Goal: Task Accomplishment & Management: Manage account settings

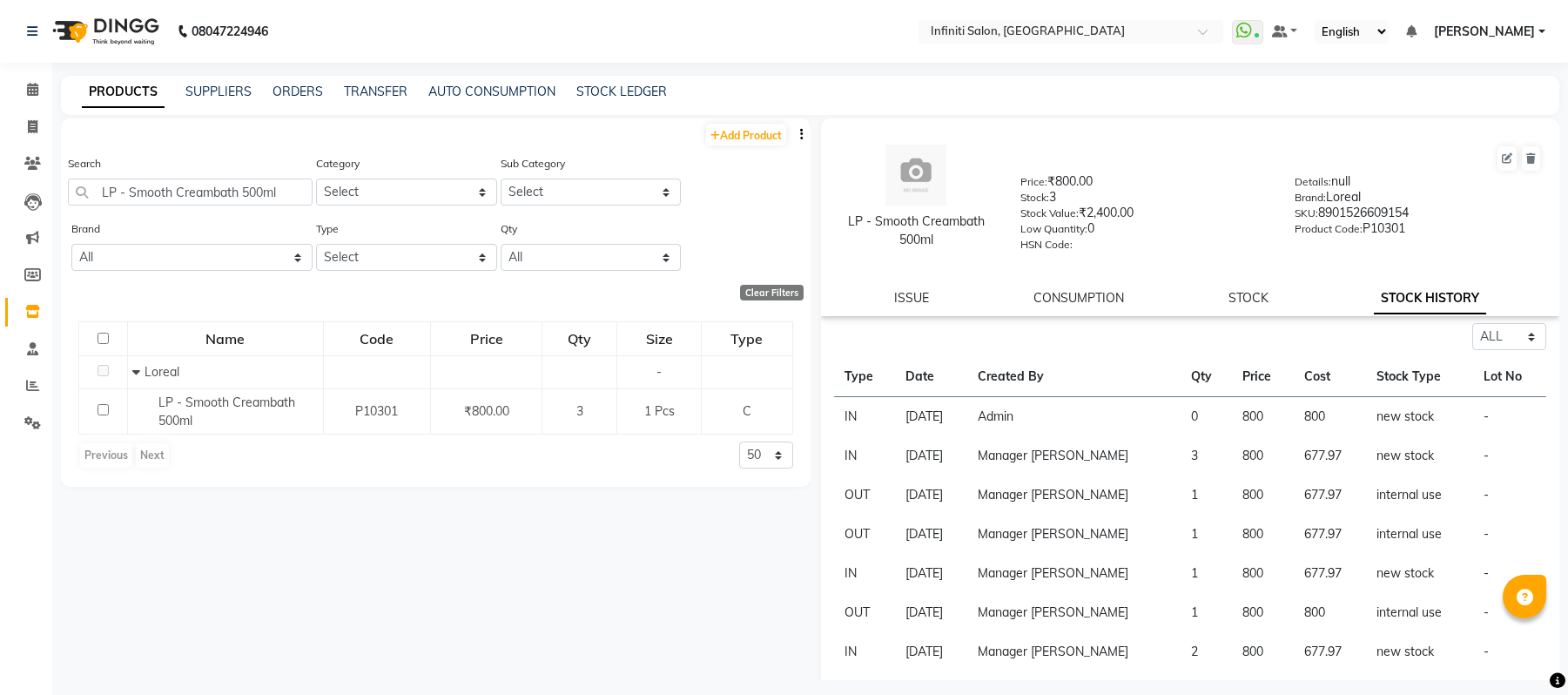
select select "all"
click at [32, 118] on span at bounding box center [32, 127] width 30 height 20
select select "service"
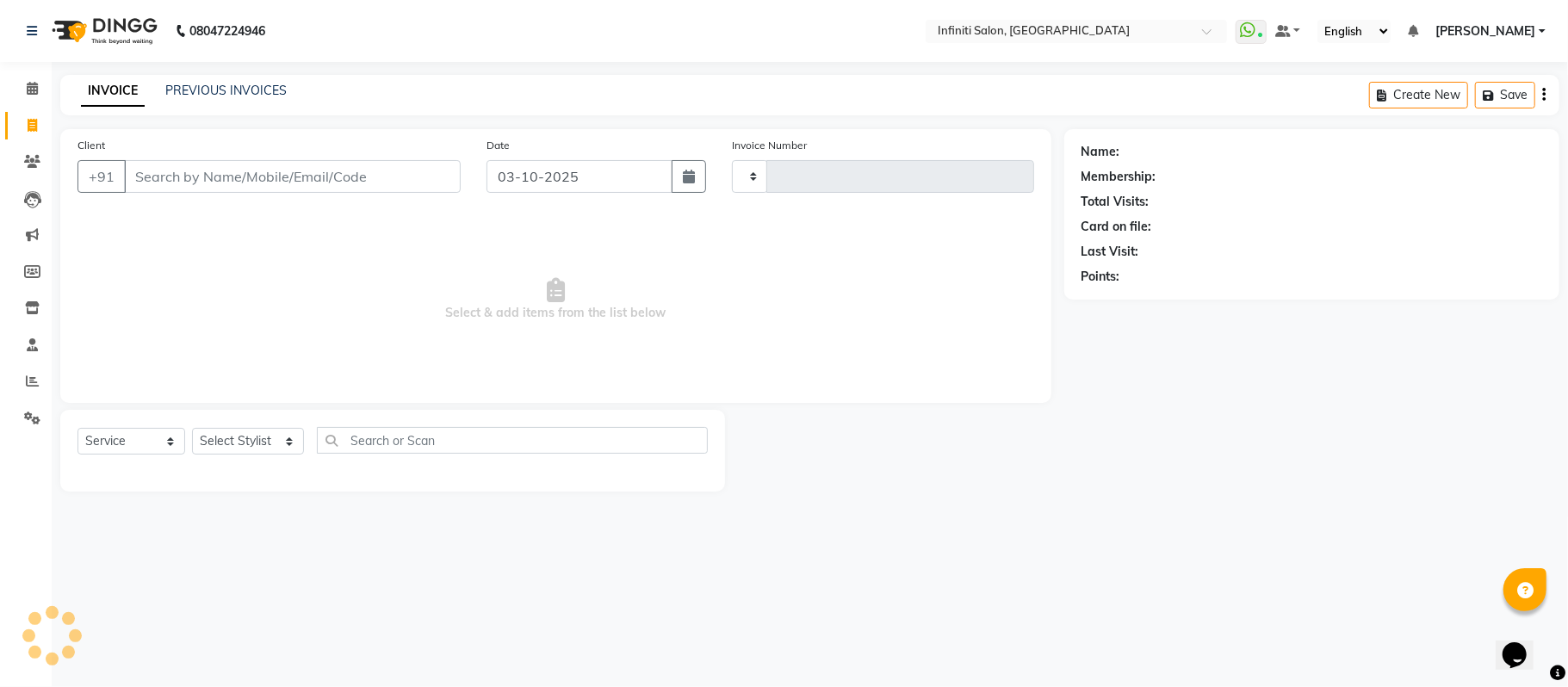
type input "3127"
select select "5804"
click at [207, 176] on input "Client" at bounding box center [293, 176] width 337 height 33
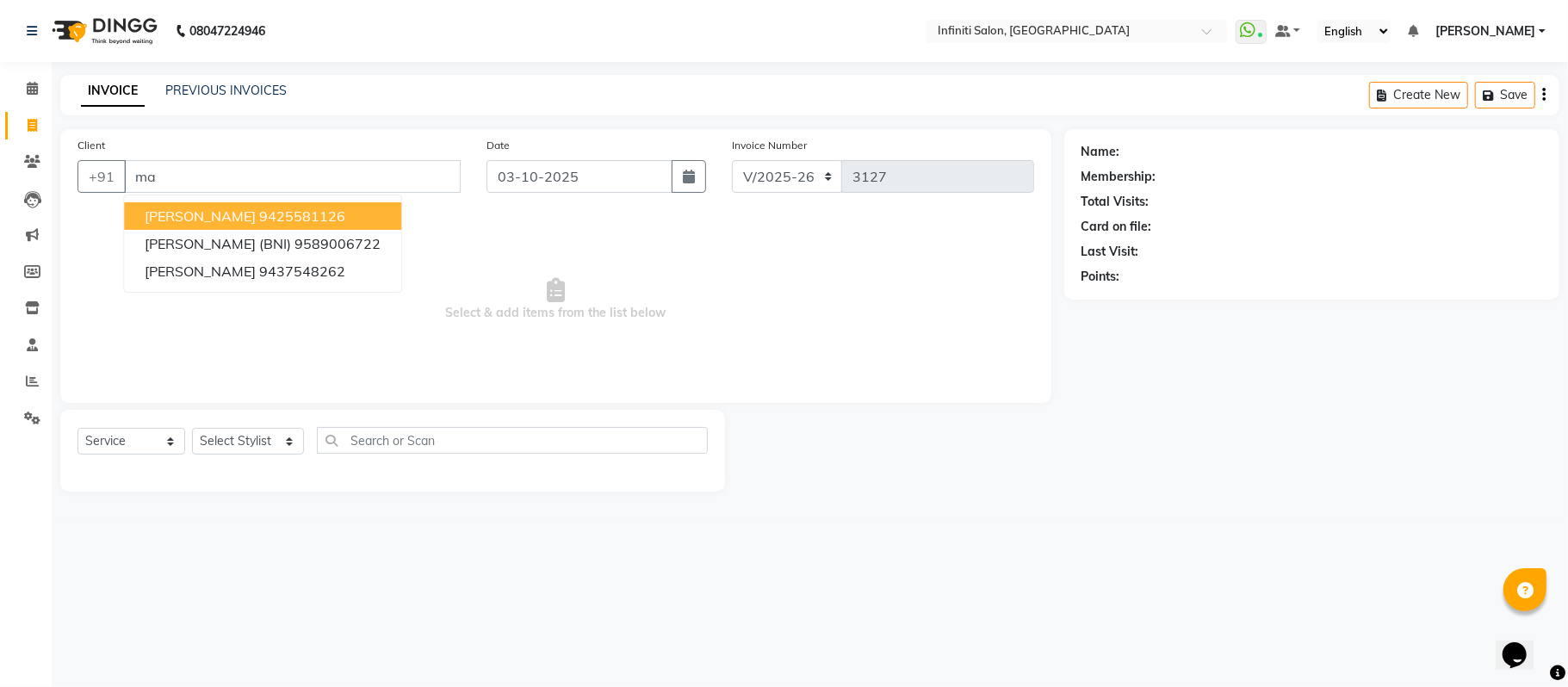
type input "m"
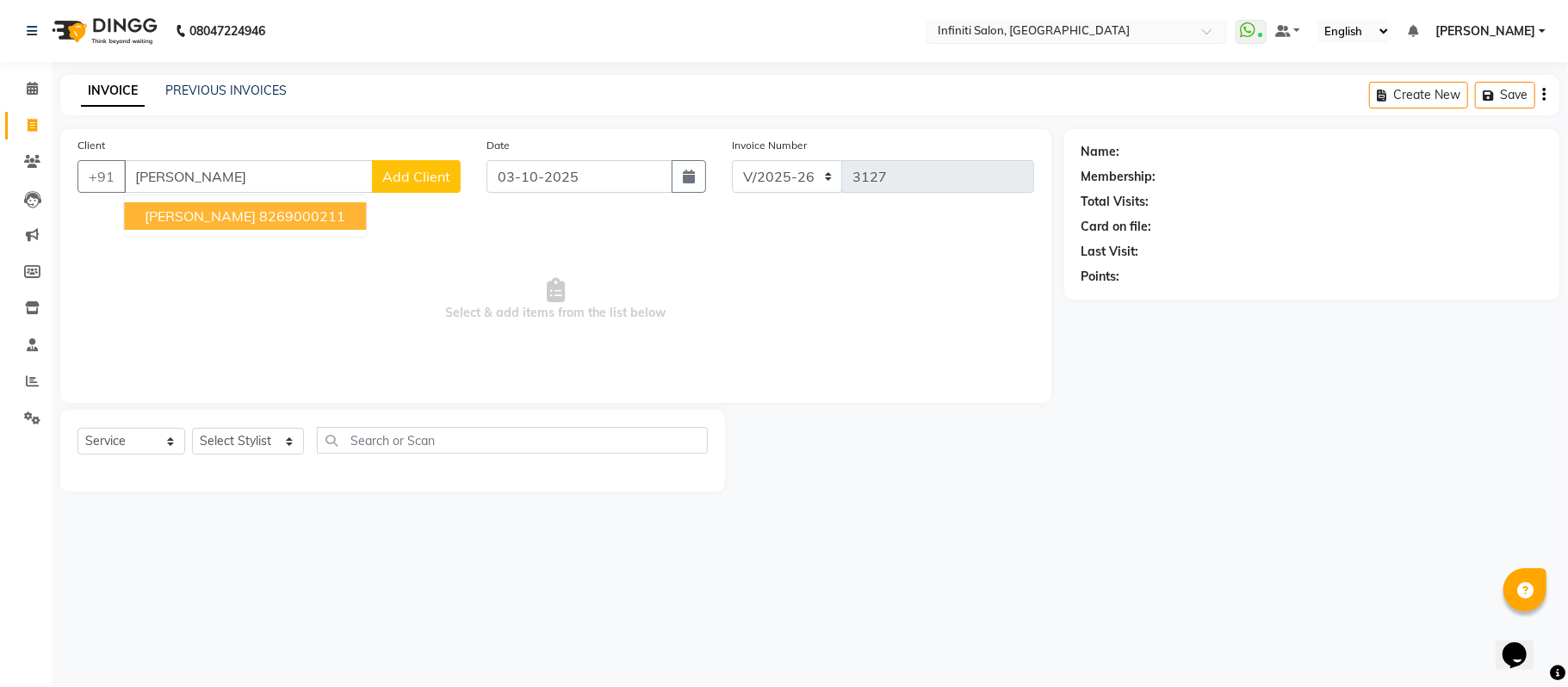
type input "bala mish"
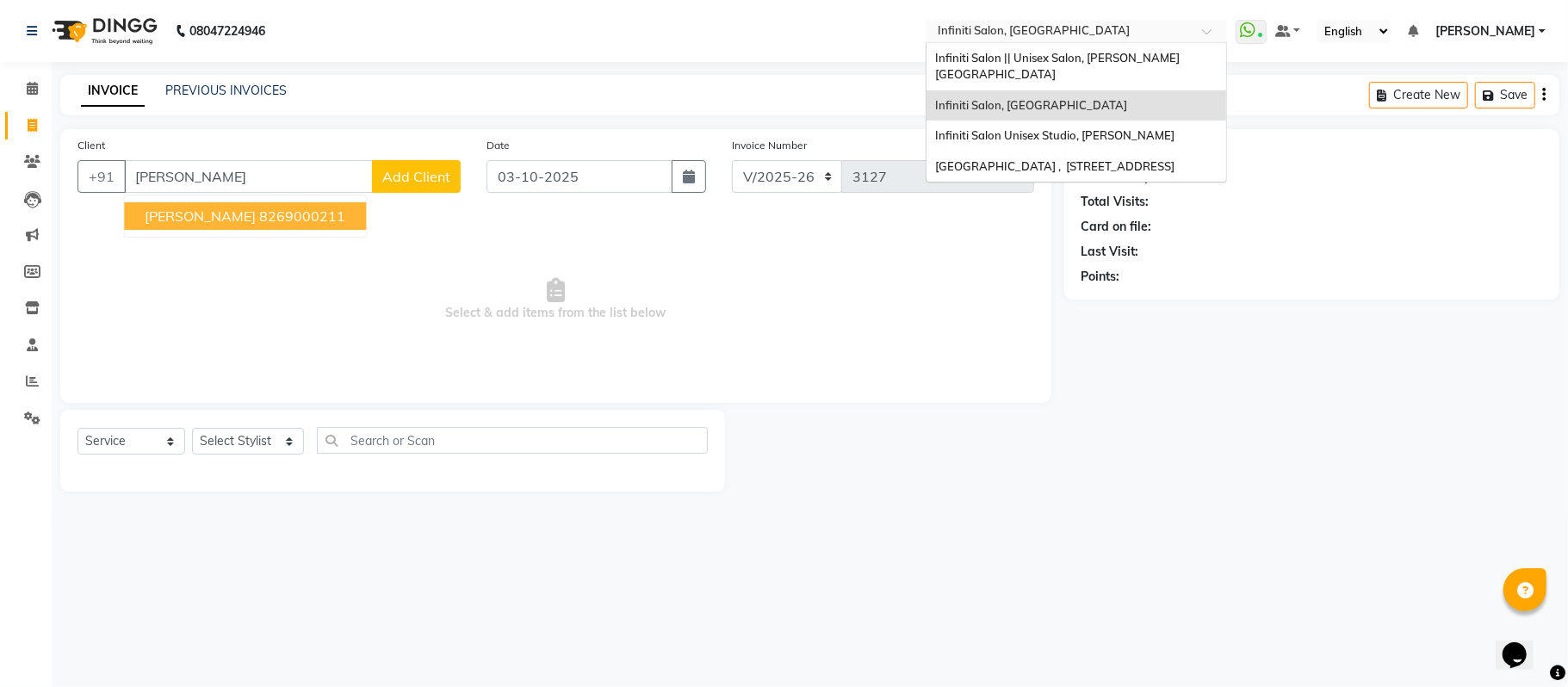
click at [1196, 29] on div at bounding box center [1077, 32] width 302 height 17
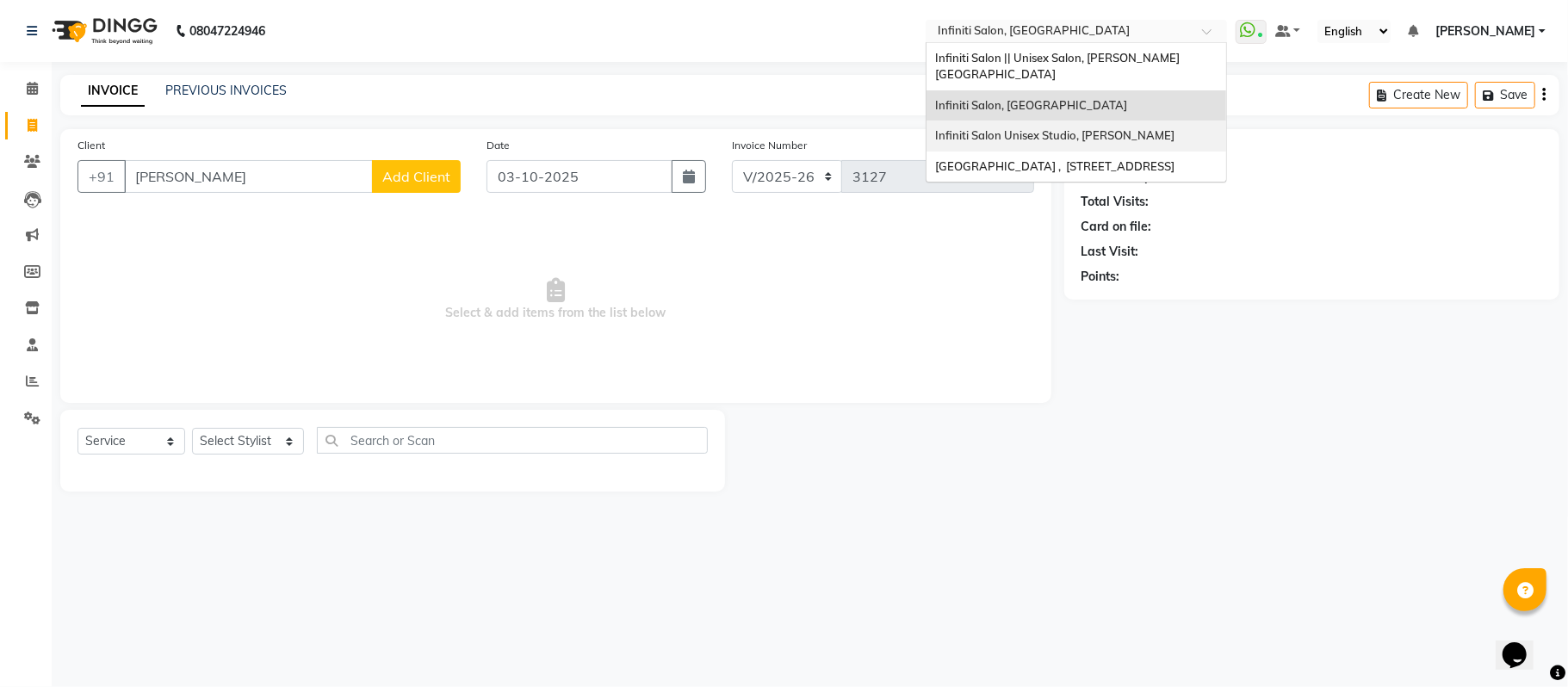
click at [1107, 129] on span "Infiniti Salon Unisex Studio, [PERSON_NAME]" at bounding box center [1055, 136] width 239 height 14
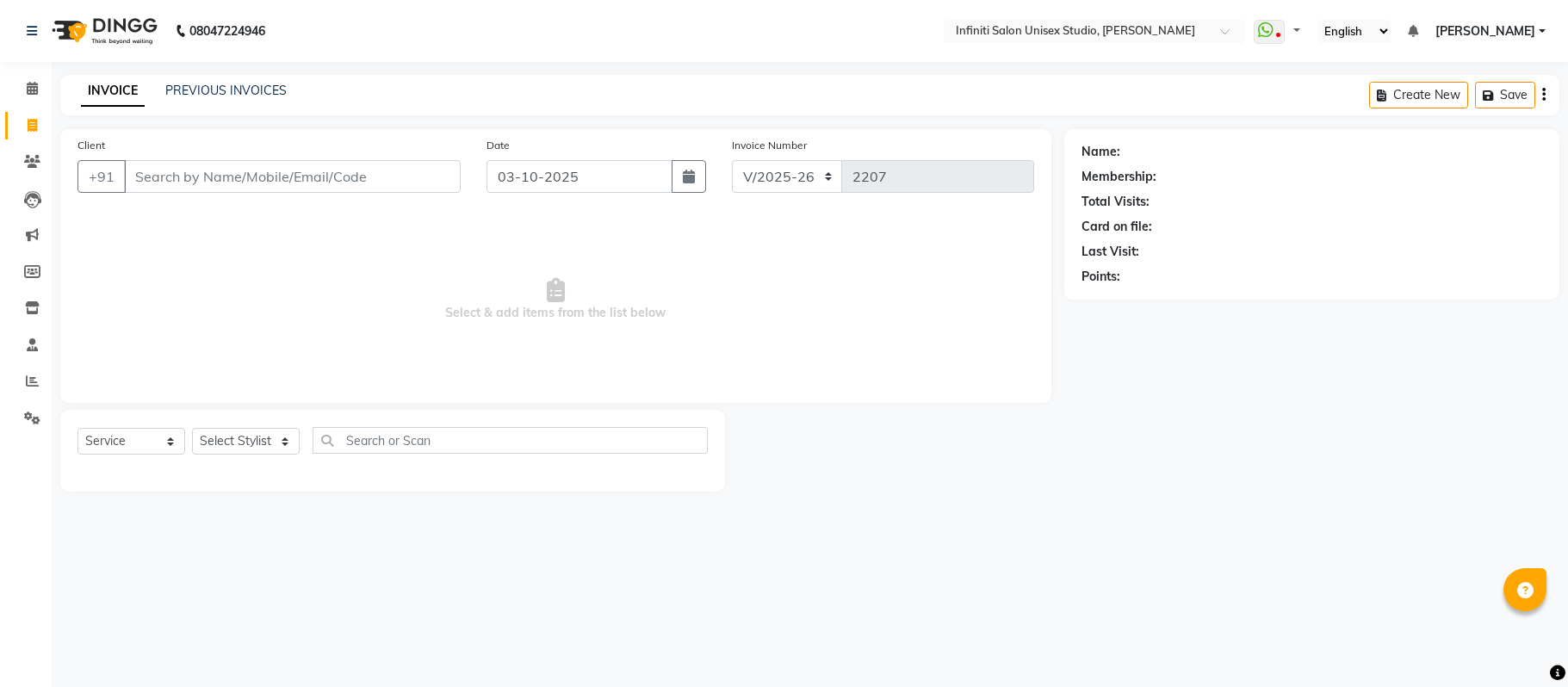
select select "6511"
select select "service"
click at [229, 170] on input "Client" at bounding box center [293, 176] width 337 height 33
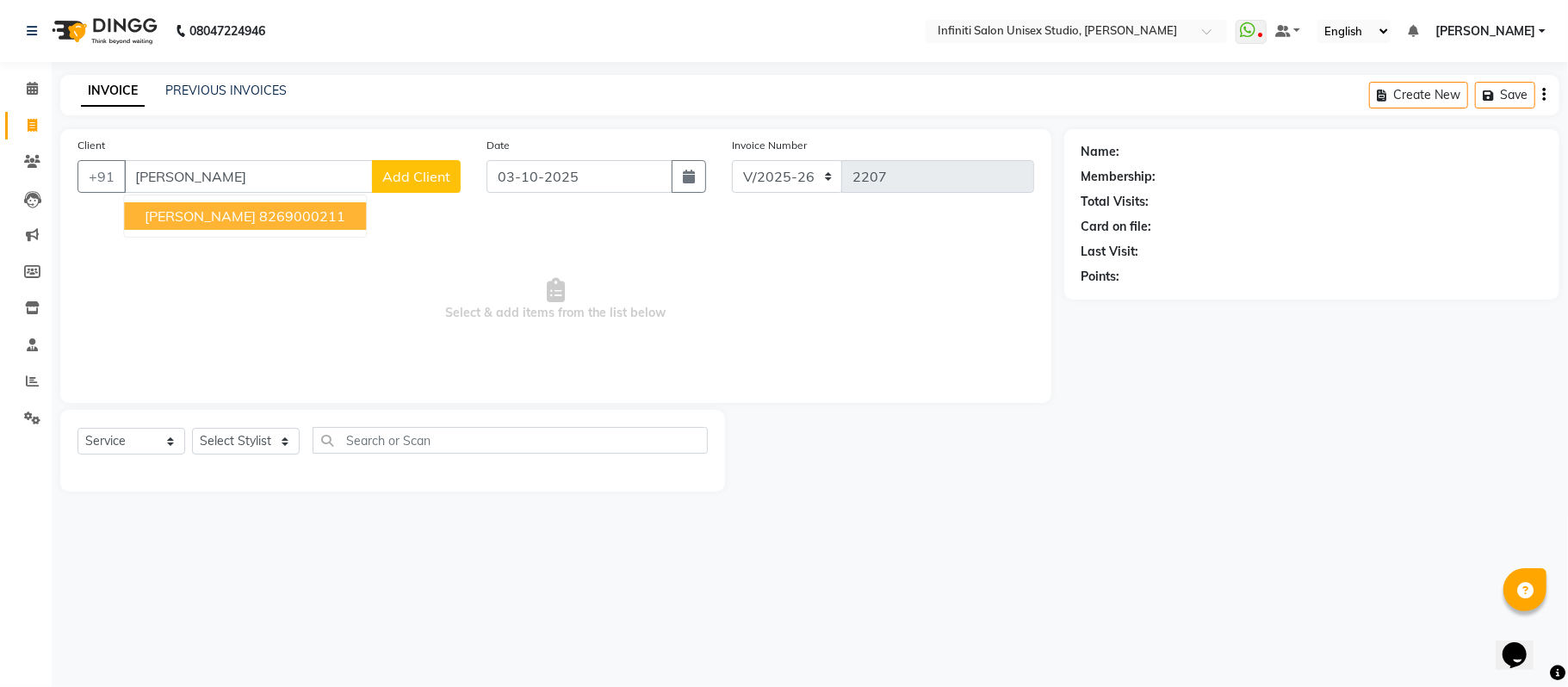
click at [259, 210] on ngb-highlight "8269000211" at bounding box center [302, 215] width 86 height 17
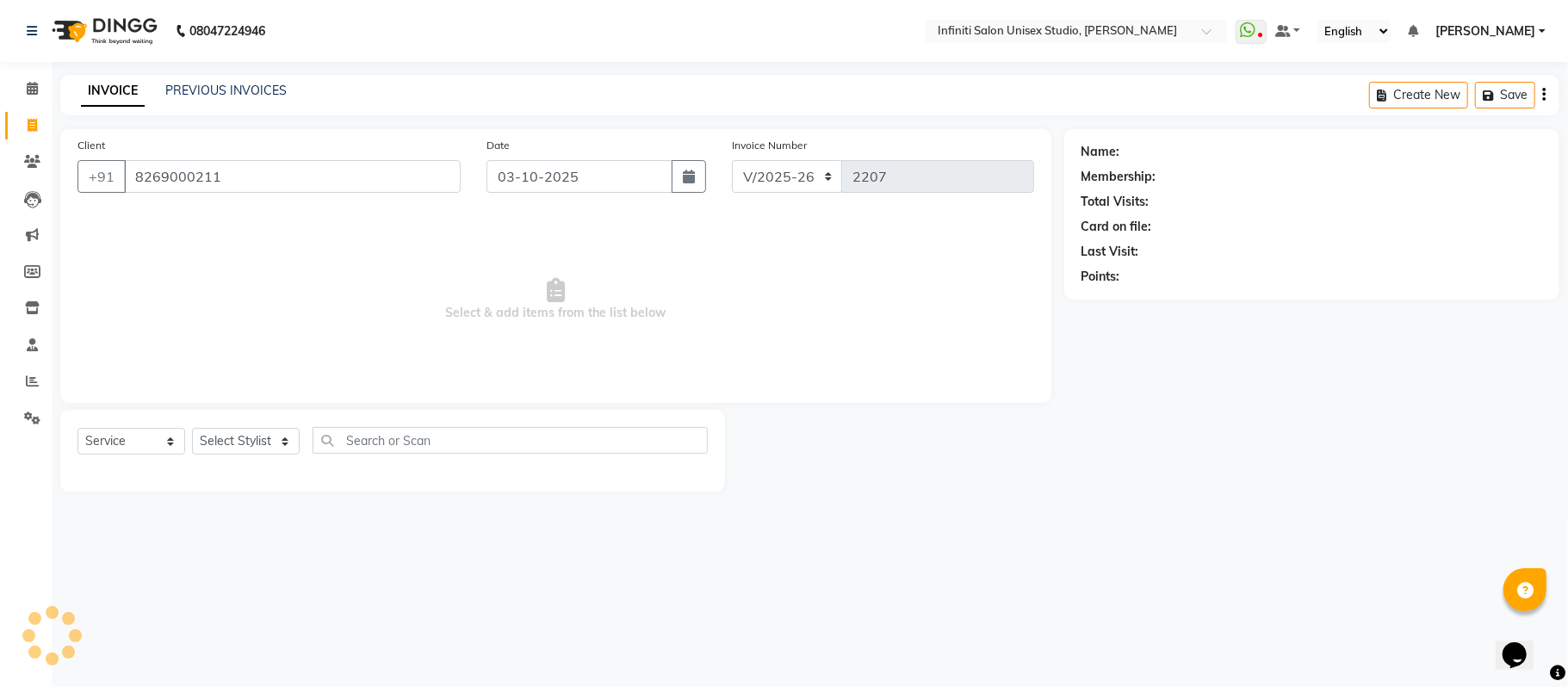
type input "8269000211"
select select "1: Object"
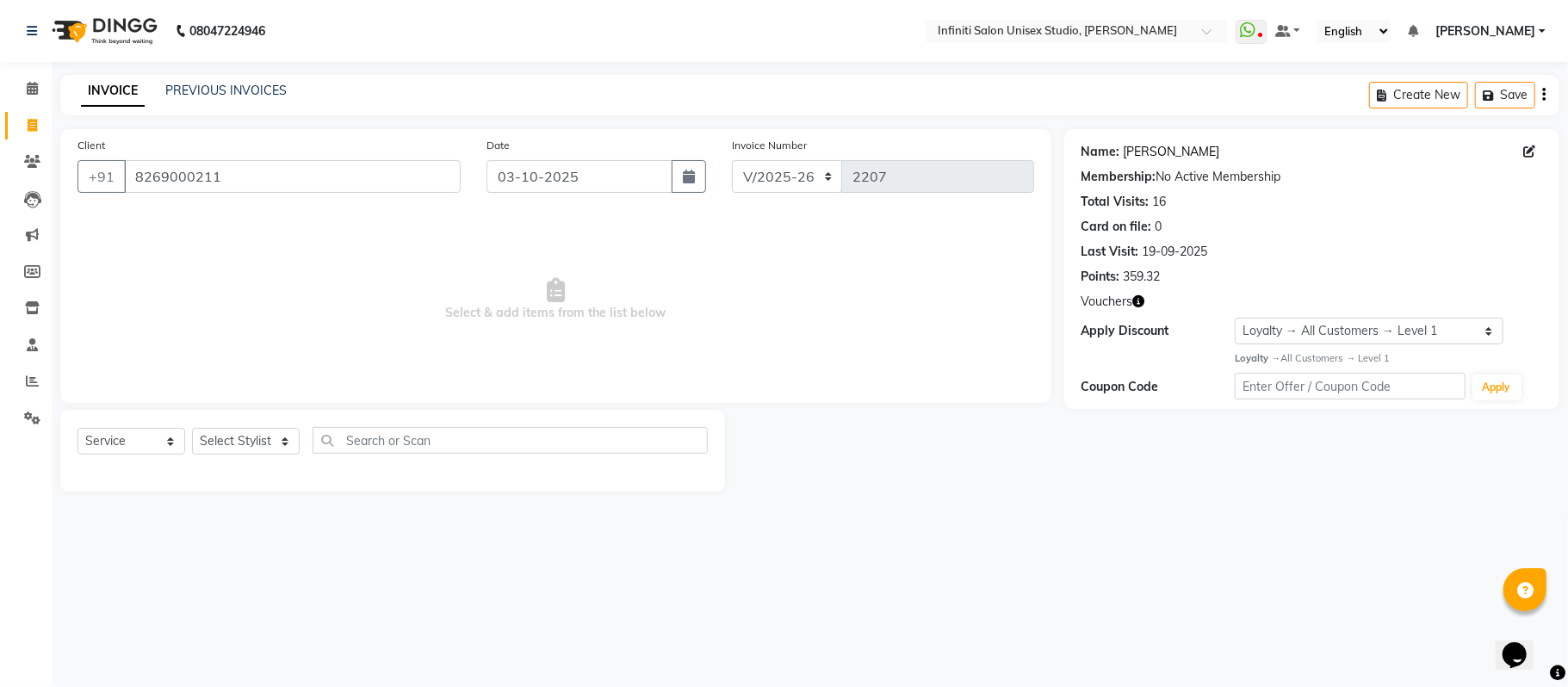
click at [1144, 150] on link "[PERSON_NAME]" at bounding box center [1172, 152] width 97 height 18
click at [1141, 307] on icon "button" at bounding box center [1140, 301] width 12 height 12
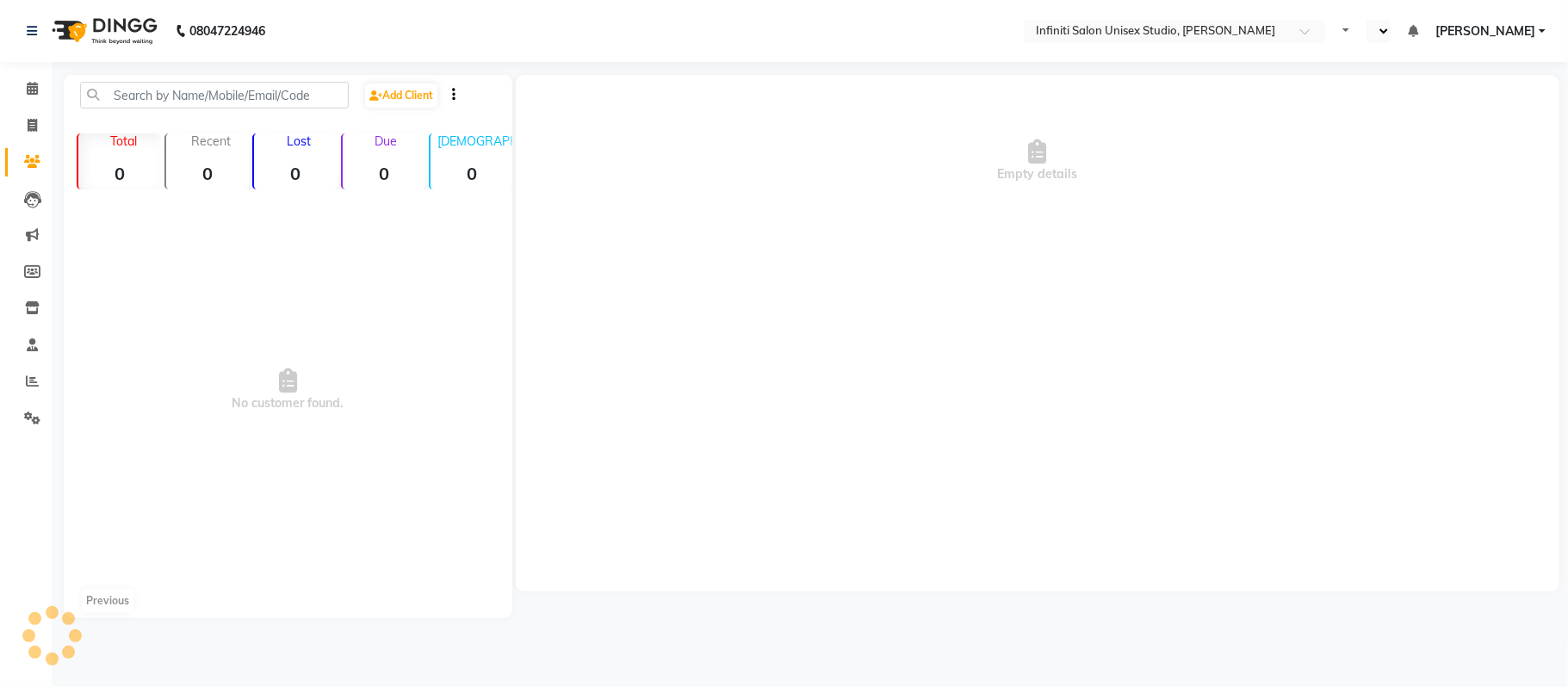
select select "en"
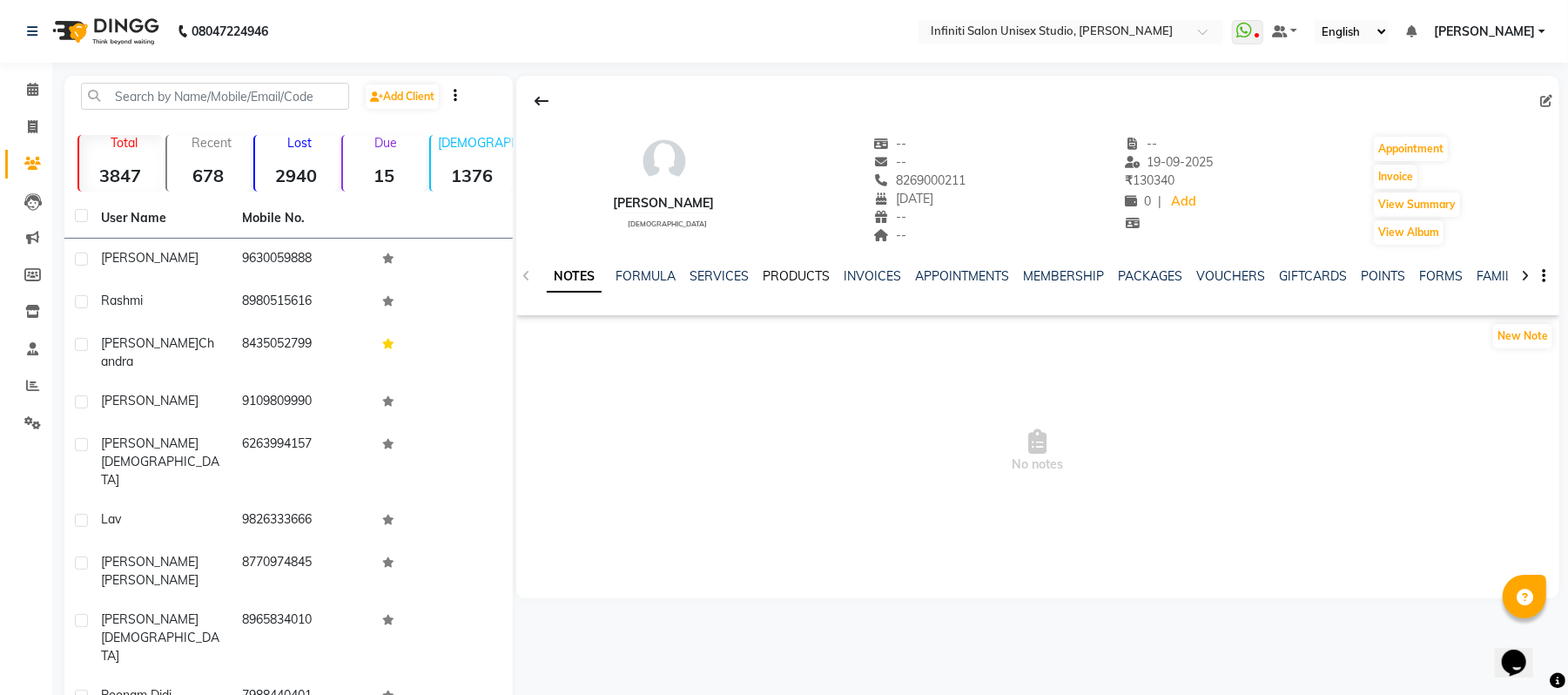
click at [774, 274] on link "PRODUCTS" at bounding box center [796, 275] width 67 height 15
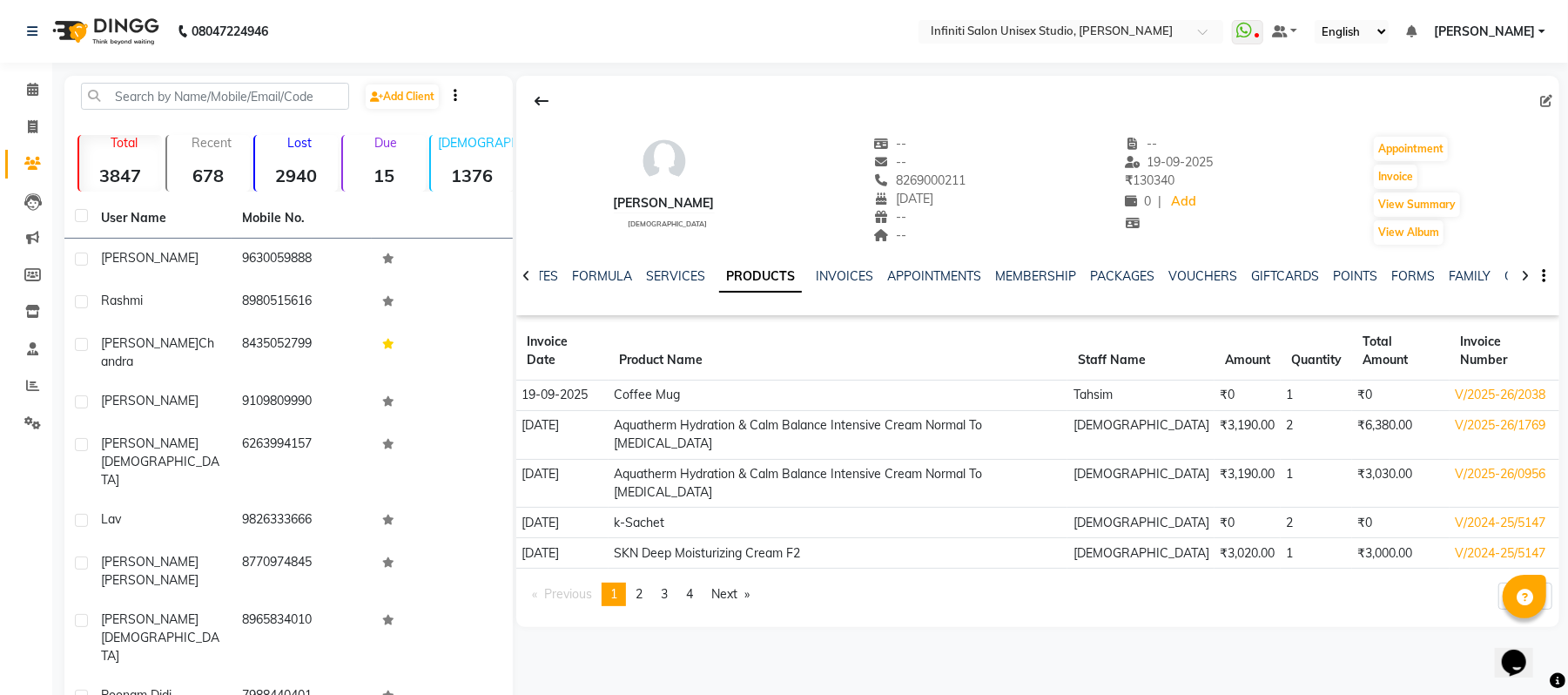
click at [1373, 410] on td "₹6,380.00" at bounding box center [1400, 434] width 98 height 48
drag, startPoint x: 1373, startPoint y: 407, endPoint x: 1335, endPoint y: 398, distance: 39.1
click at [1352, 410] on td "₹6,380.00" at bounding box center [1400, 434] width 98 height 48
click at [1473, 410] on td "V/2025-26/1769" at bounding box center [1504, 434] width 109 height 48
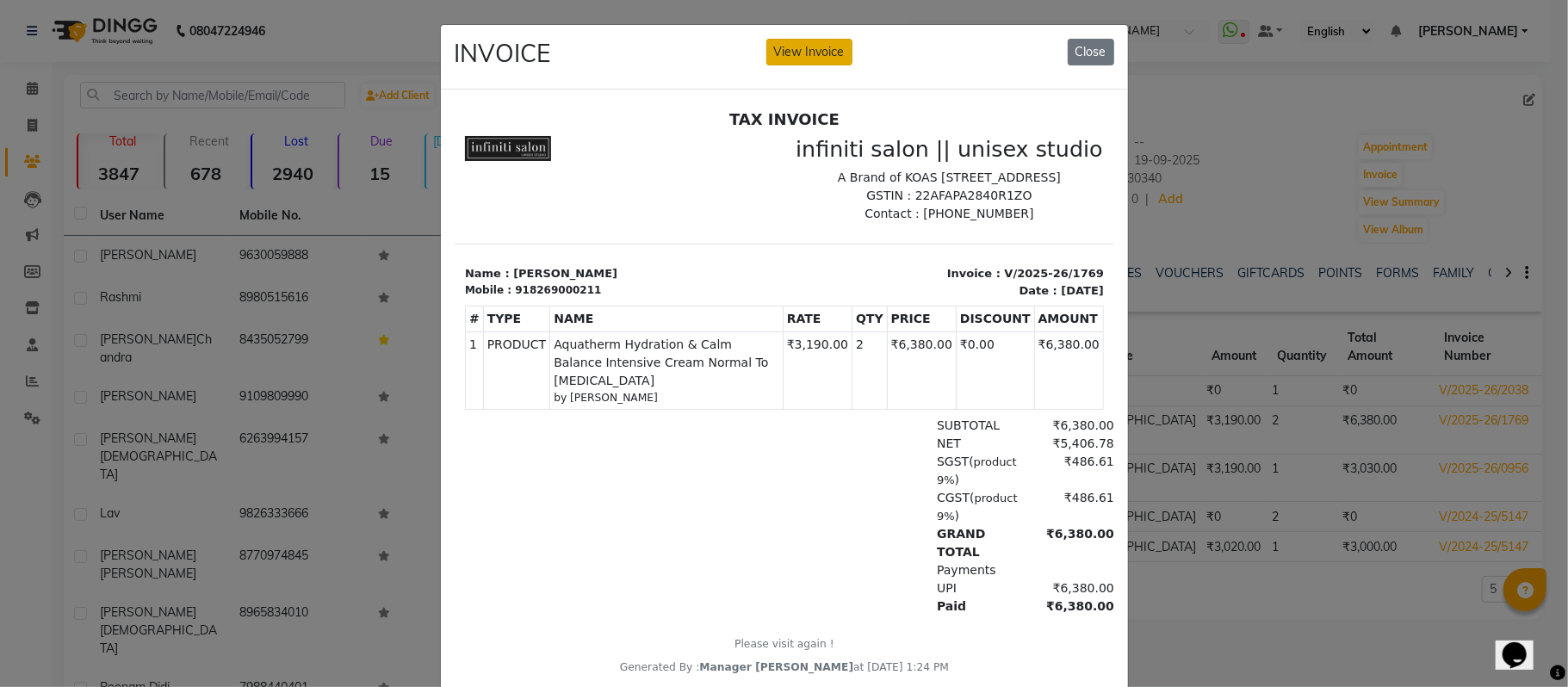
click at [796, 56] on button "View Invoice" at bounding box center [809, 52] width 86 height 27
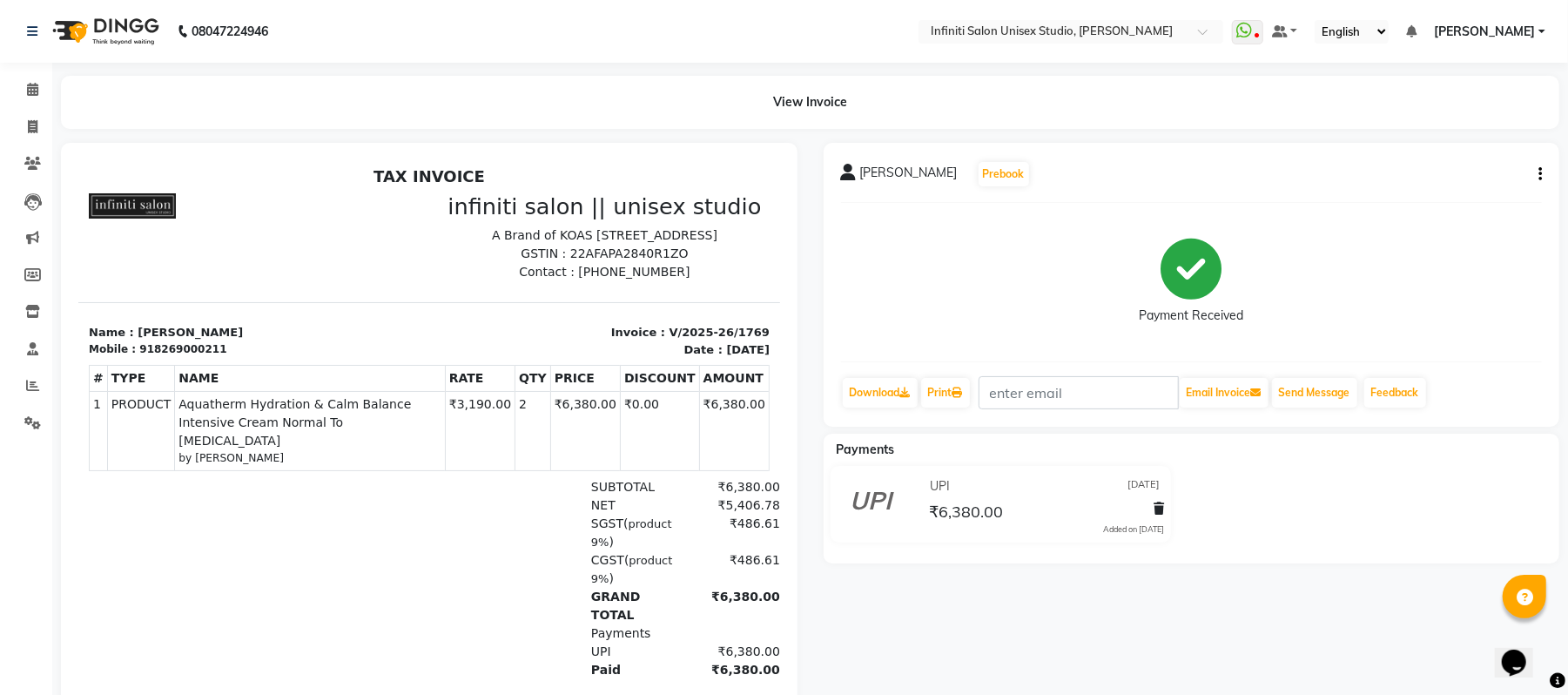
click at [1537, 174] on button "button" at bounding box center [1537, 175] width 11 height 18
click at [1491, 178] on div "Edit Invoice" at bounding box center [1469, 184] width 87 height 22
select select "service"
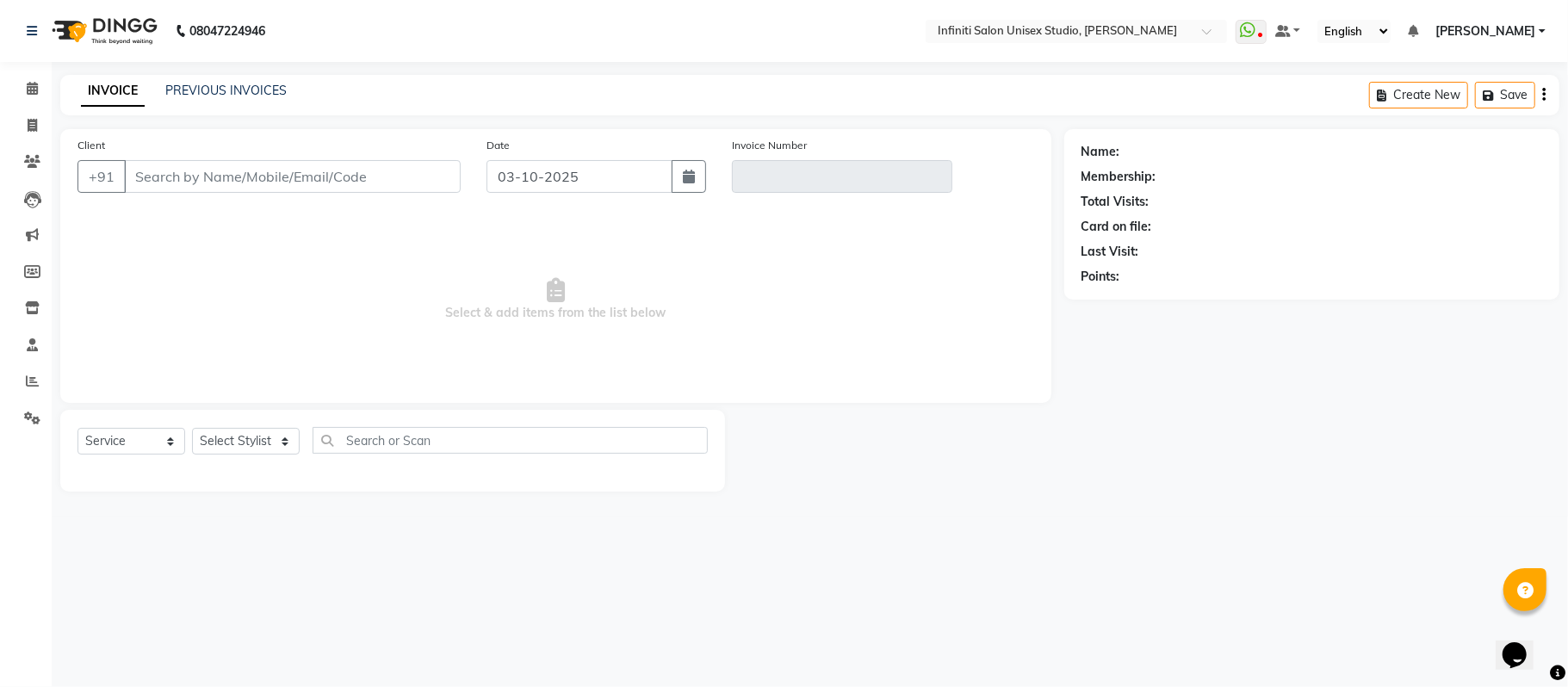
type input "8269000211"
type input "V/2025-26/1769"
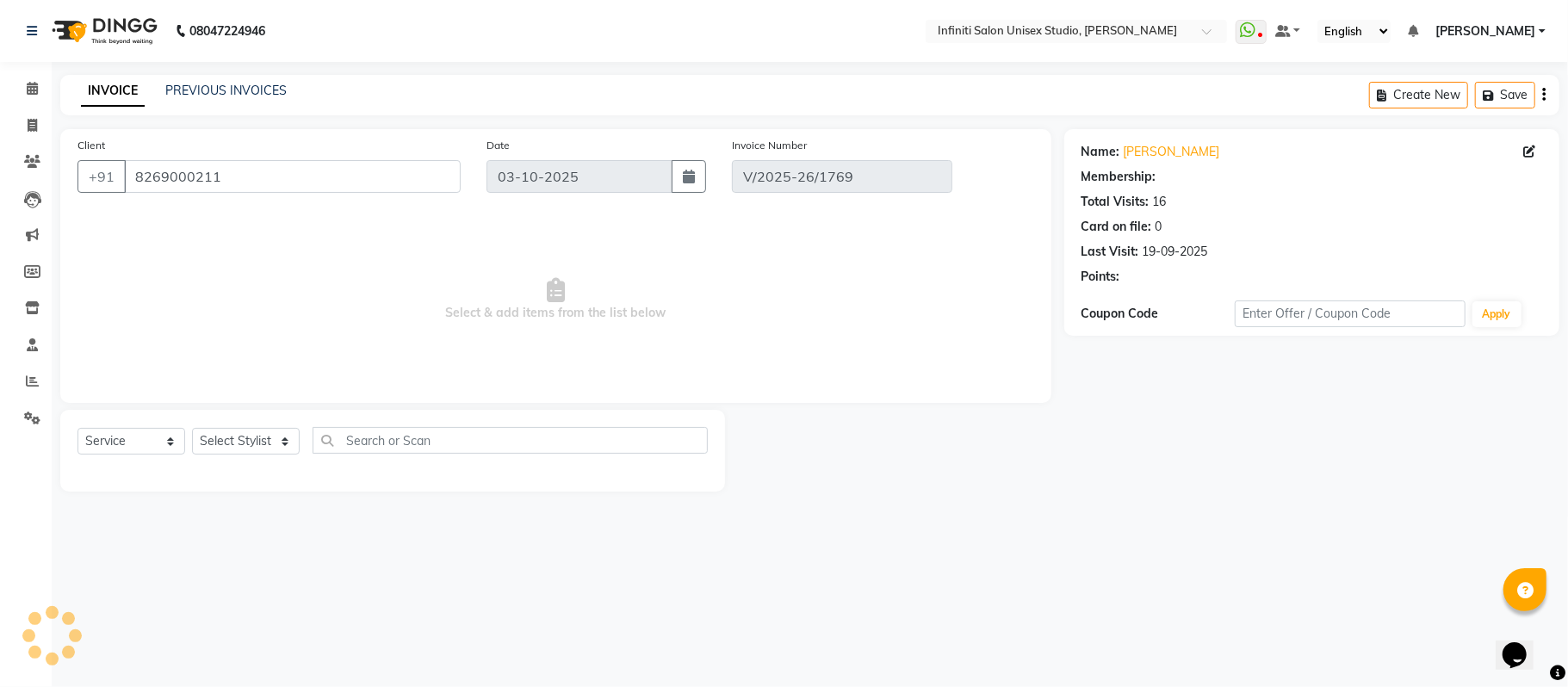
select select "1: Object"
type input "[DATE]"
select select "select"
